Goal: Task Accomplishment & Management: Manage account settings

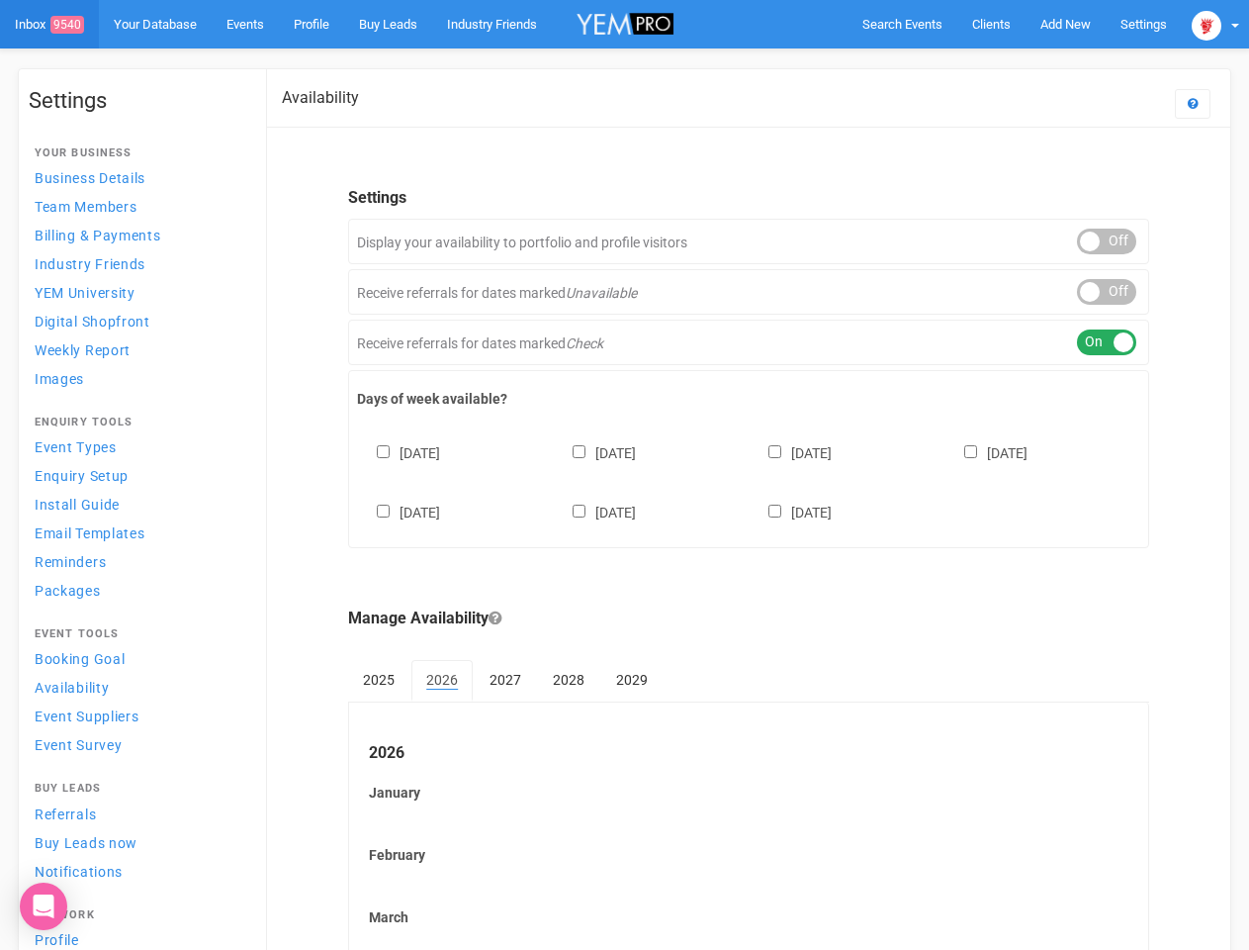
click at [624, 475] on div "[DATE] [DATE] [DATE] [DATE] [DATE] [DATE] [DATE]" at bounding box center [749, 473] width 784 height 119
click at [902, 24] on span "Search Events" at bounding box center [903, 24] width 80 height 15
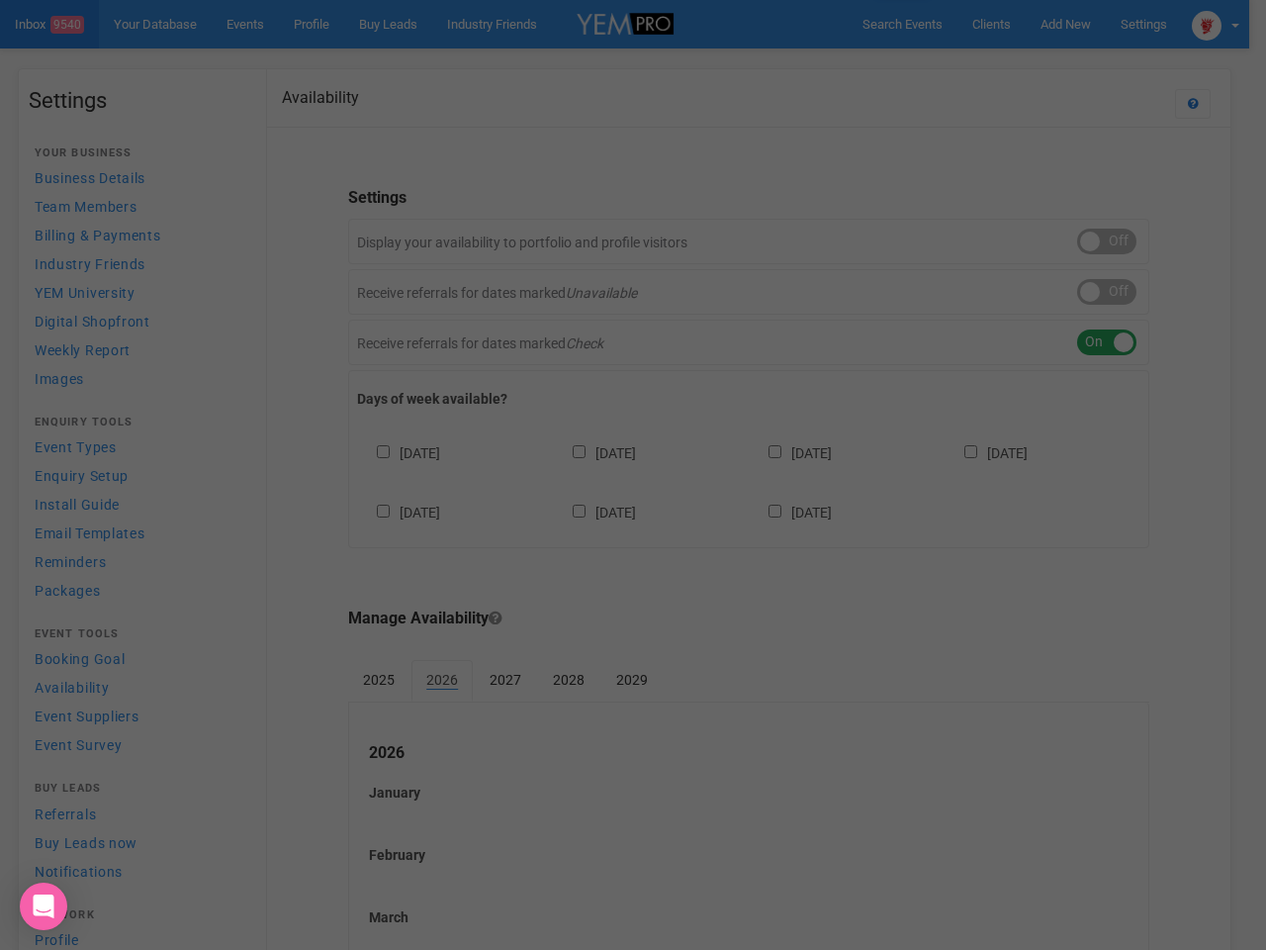
click at [1065, 24] on div at bounding box center [633, 475] width 1266 height 950
click at [1020, 63] on div at bounding box center [633, 475] width 1266 height 950
click at [1216, 24] on div at bounding box center [633, 475] width 1266 height 950
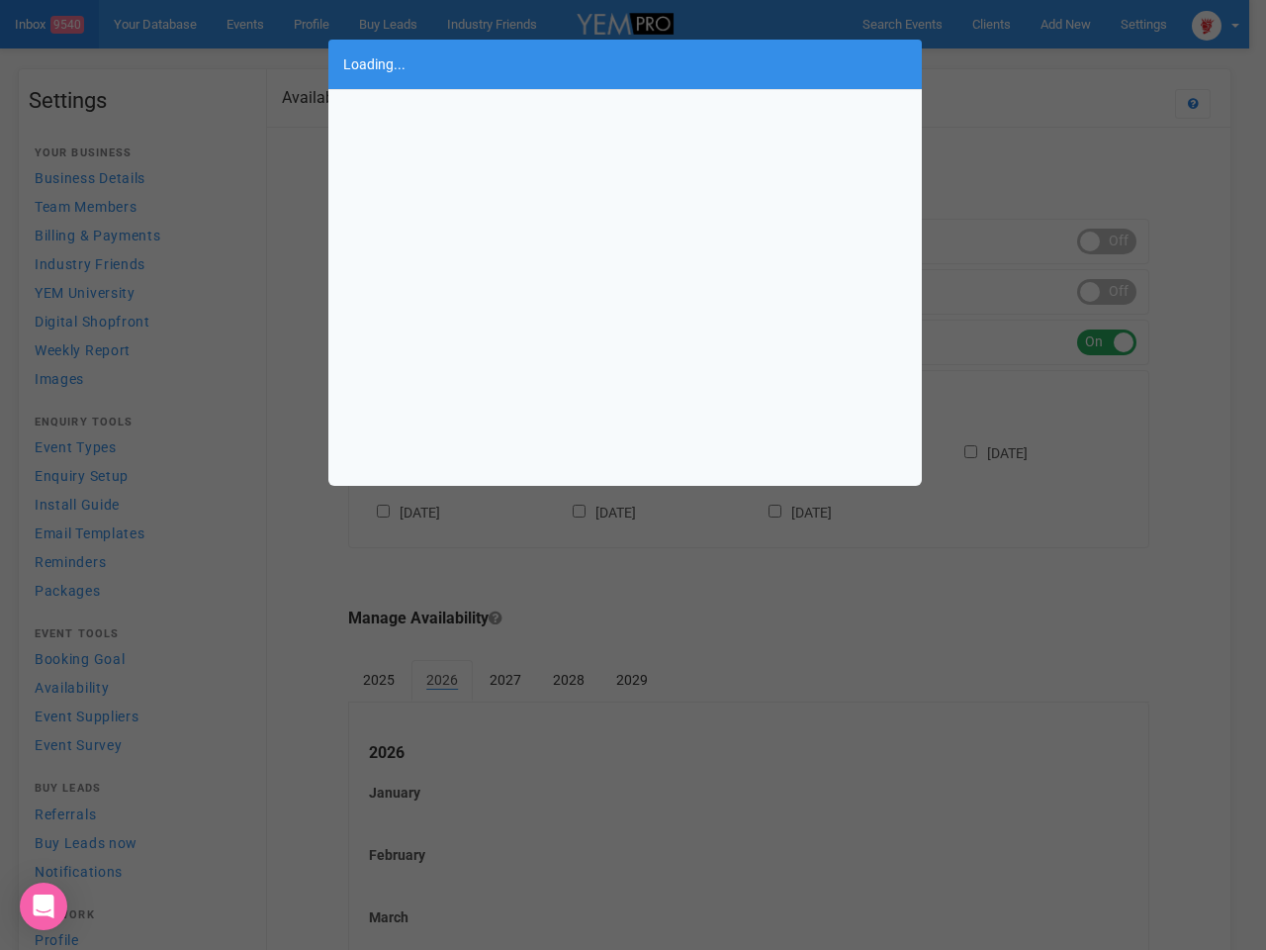
click at [1107, 241] on div "Loading..." at bounding box center [633, 475] width 1266 height 950
click at [1107, 292] on div "Loading..." at bounding box center [633, 475] width 1266 height 950
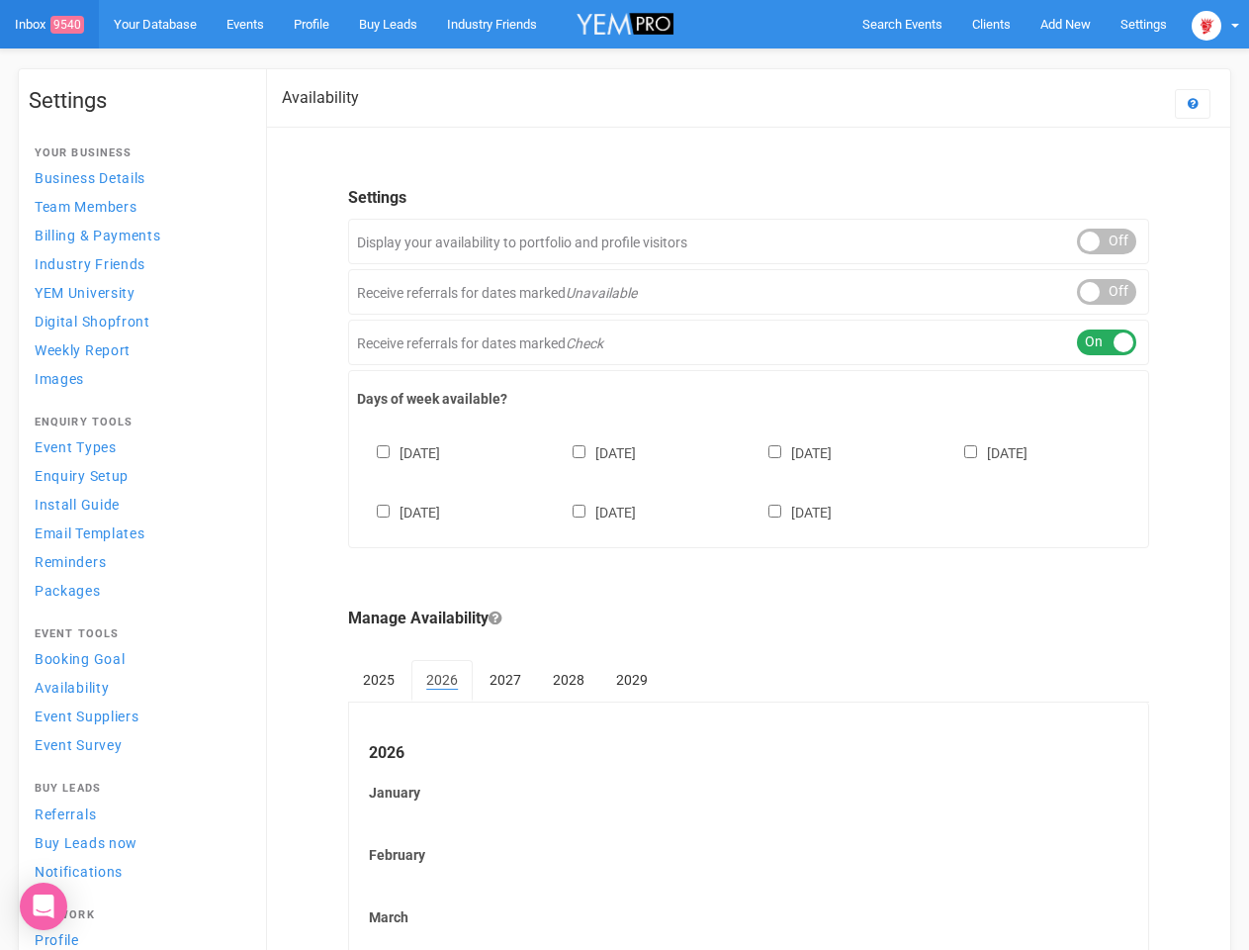
click at [1107, 342] on div "ON OFF" at bounding box center [1106, 342] width 59 height 26
click at [749, 480] on div "[DATE] [DATE] [DATE] [DATE] [DATE] [DATE] [DATE]" at bounding box center [749, 473] width 784 height 119
